Goal: Book appointment/travel/reservation

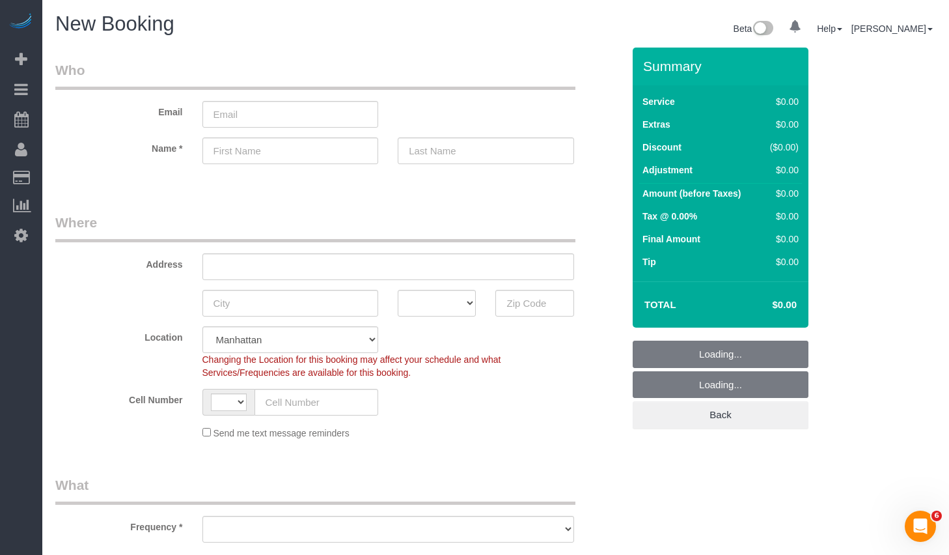
select select "number:89"
select select "number:90"
select select "string:[GEOGRAPHIC_DATA]"
select select "object:1495"
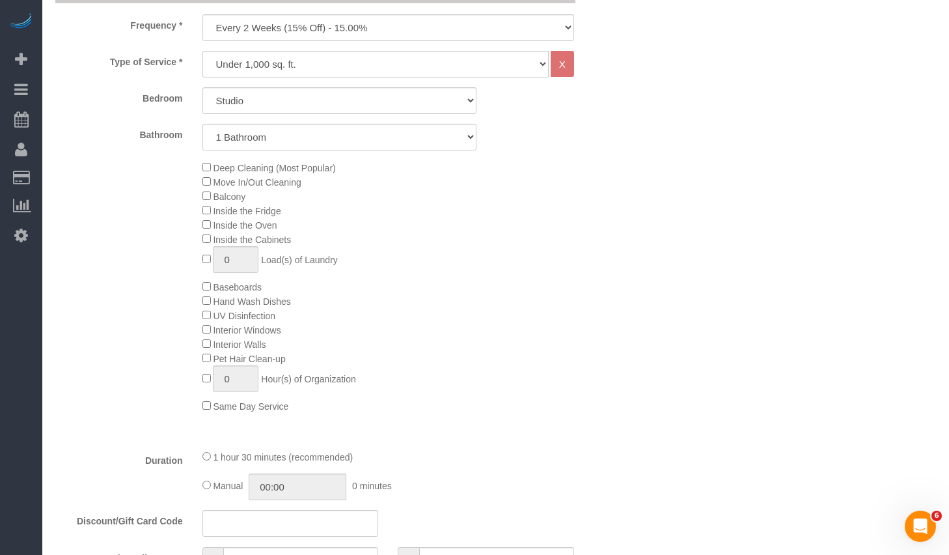
scroll to position [450, 0]
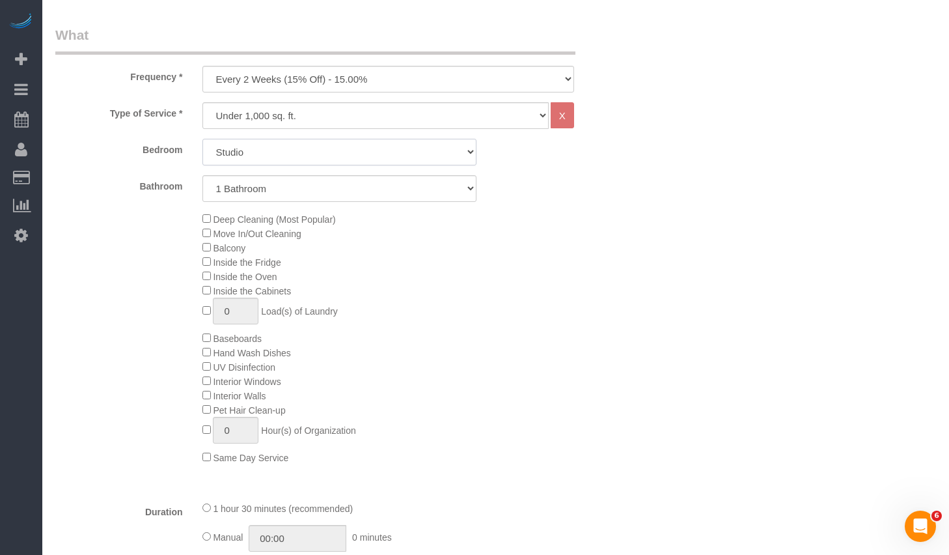
click at [351, 144] on select "Studio 1 Bedroom 2 Bedrooms 3 Bedrooms" at bounding box center [339, 152] width 274 height 27
select select "1"
click at [202, 139] on select "Studio 1 Bedroom 2 Bedrooms 3 Bedrooms" at bounding box center [339, 152] width 274 height 27
click at [309, 81] on select "One Time Weekly (20% Off) - 20.00% Every 2 Weeks (15% Off) - 15.00% Every 4 Wee…" at bounding box center [388, 79] width 372 height 27
select select "object:1496"
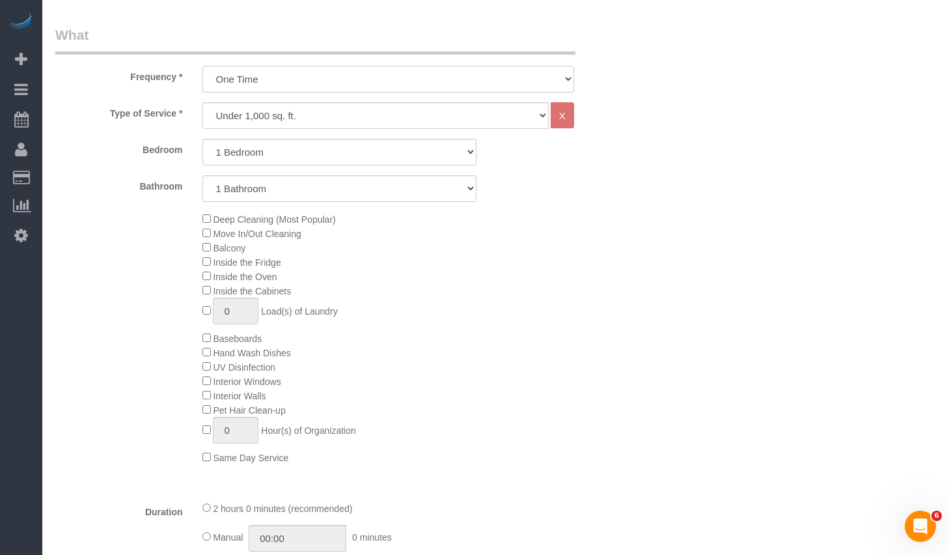
click at [202, 66] on select "One Time Weekly (20% Off) - 20.00% Every 2 Weeks (15% Off) - 15.00% Every 4 Wee…" at bounding box center [388, 79] width 372 height 27
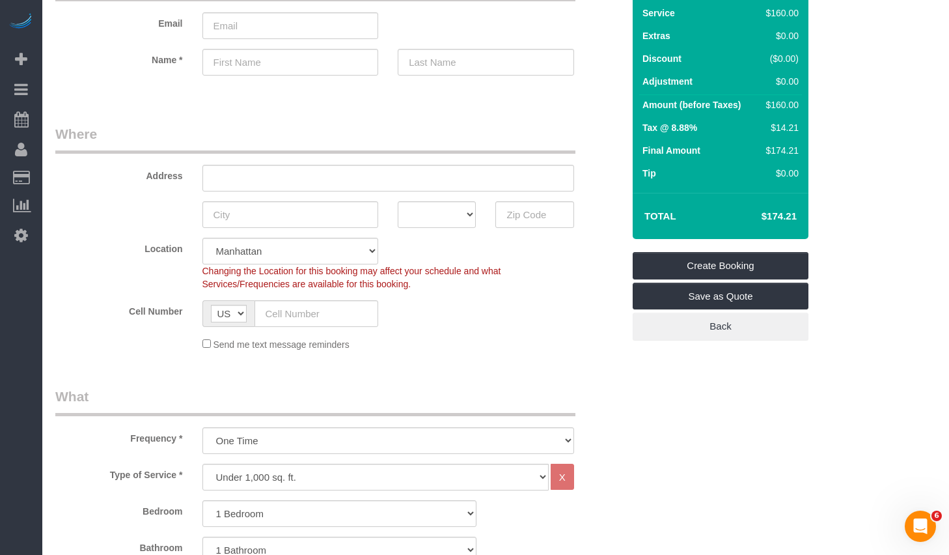
scroll to position [0, 0]
